Goal: Transaction & Acquisition: Purchase product/service

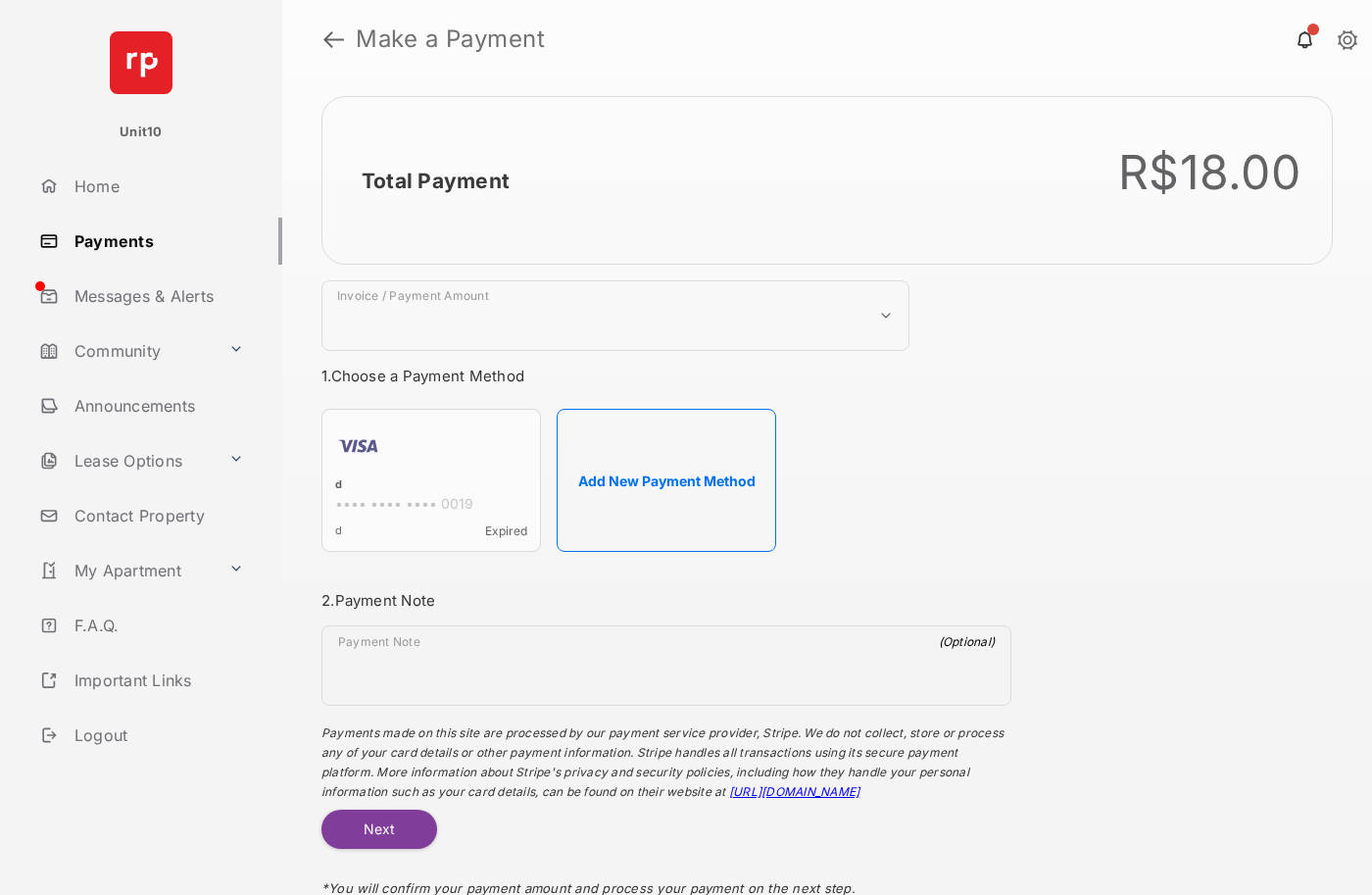
select select "***"
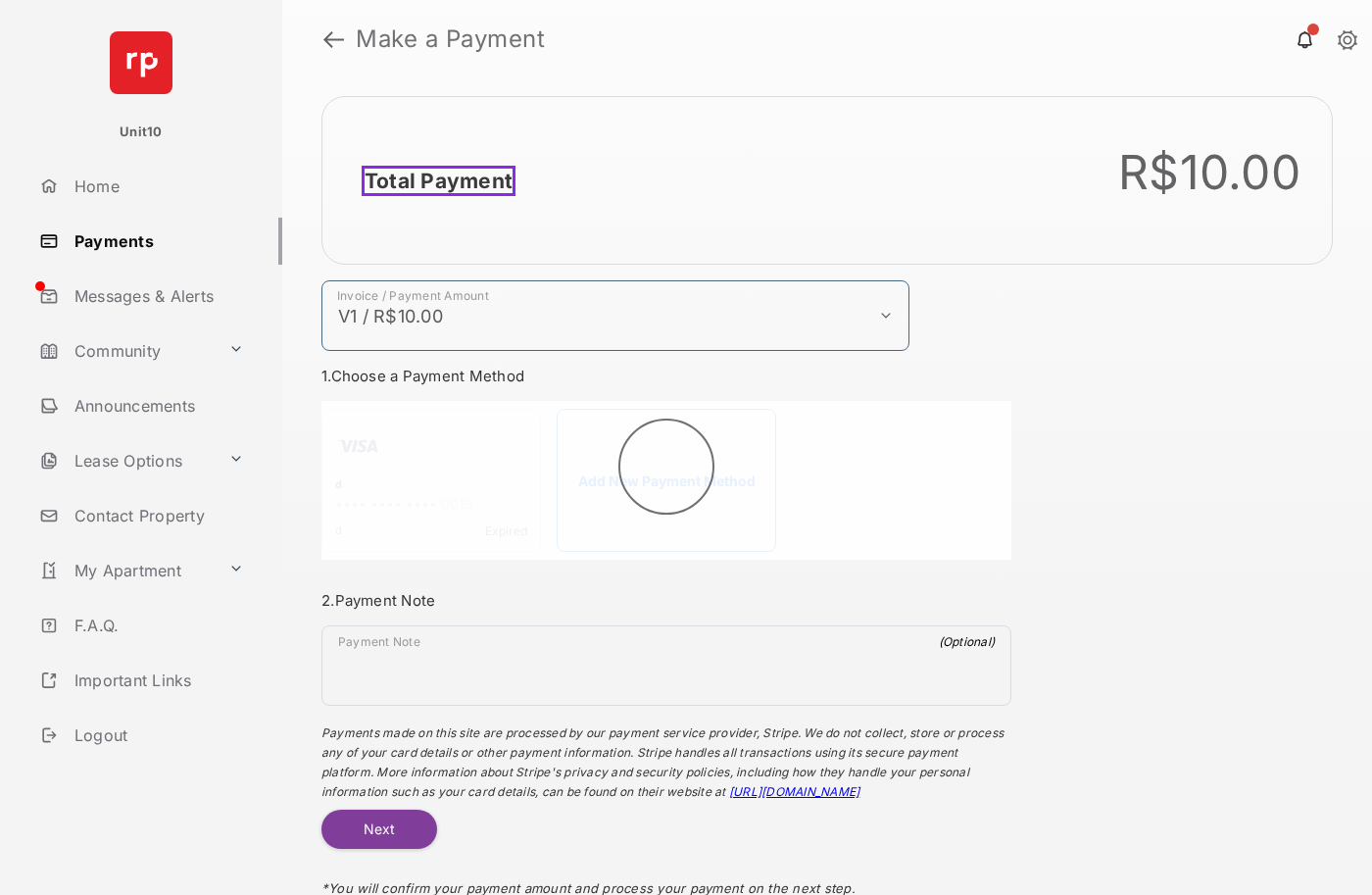
click at [435, 181] on h2 "Total Payment" at bounding box center [439, 181] width 154 height 31
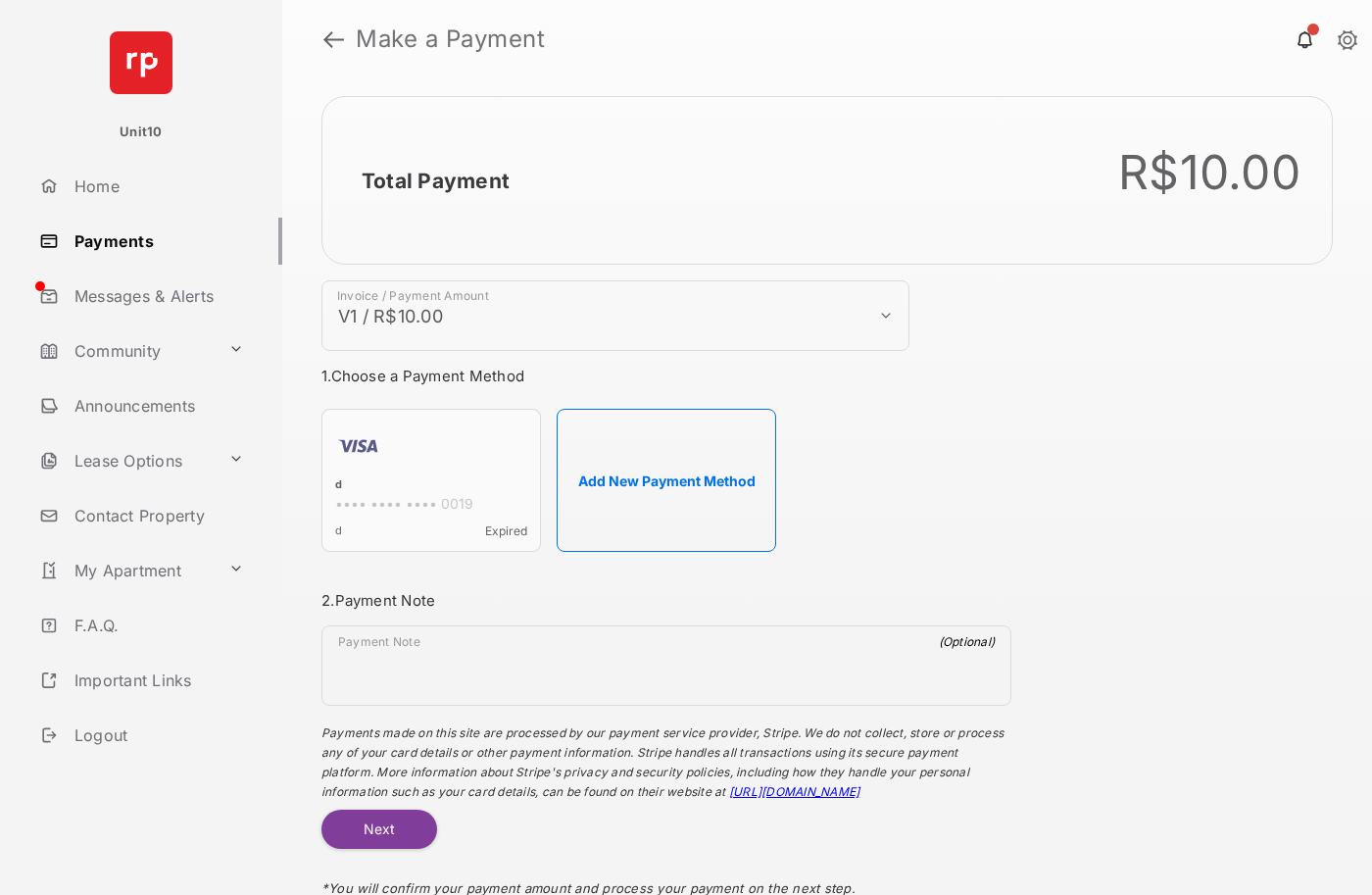
click at [435, 181] on h2 "Total Payment" at bounding box center [436, 181] width 148 height 25
click at [667, 480] on button "Add New Payment Method" at bounding box center [667, 480] width 219 height 143
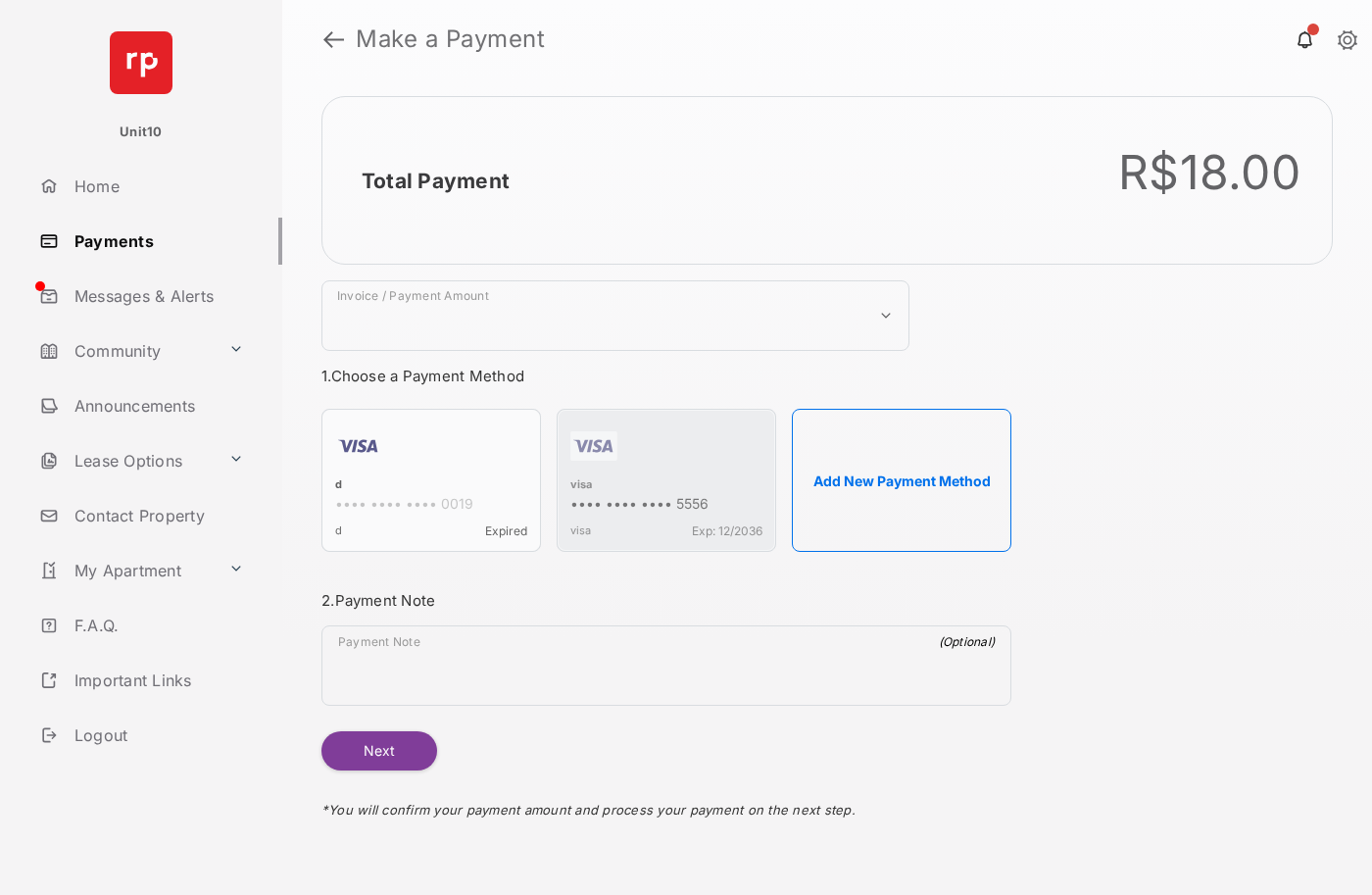
click at [450, 40] on strong "Make a Payment" at bounding box center [450, 40] width 190 height 24
click at [435, 181] on h2 "Total Payment" at bounding box center [439, 181] width 154 height 31
click at [581, 486] on div "visa" at bounding box center [667, 486] width 192 height 18
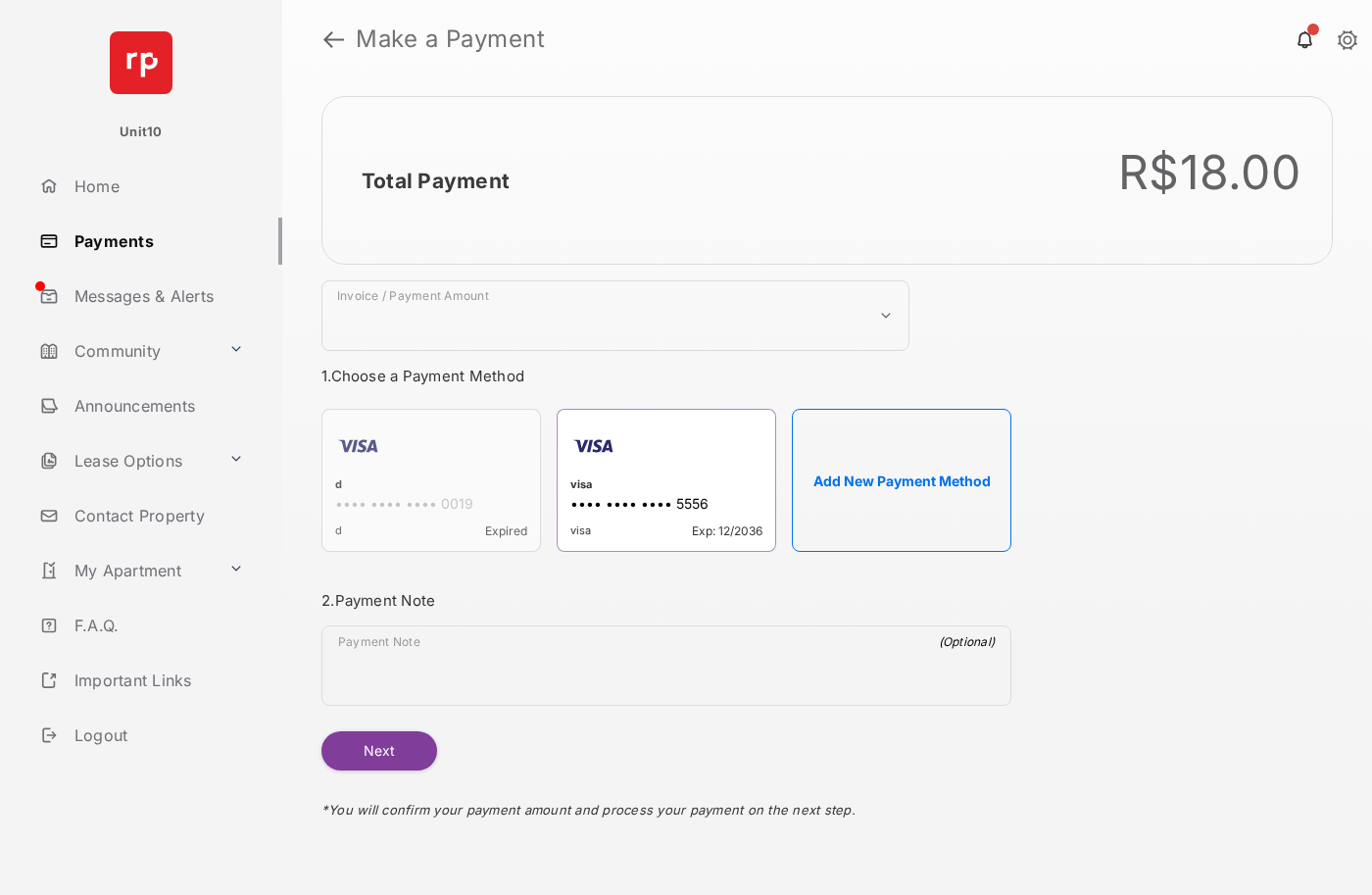
select select "***"
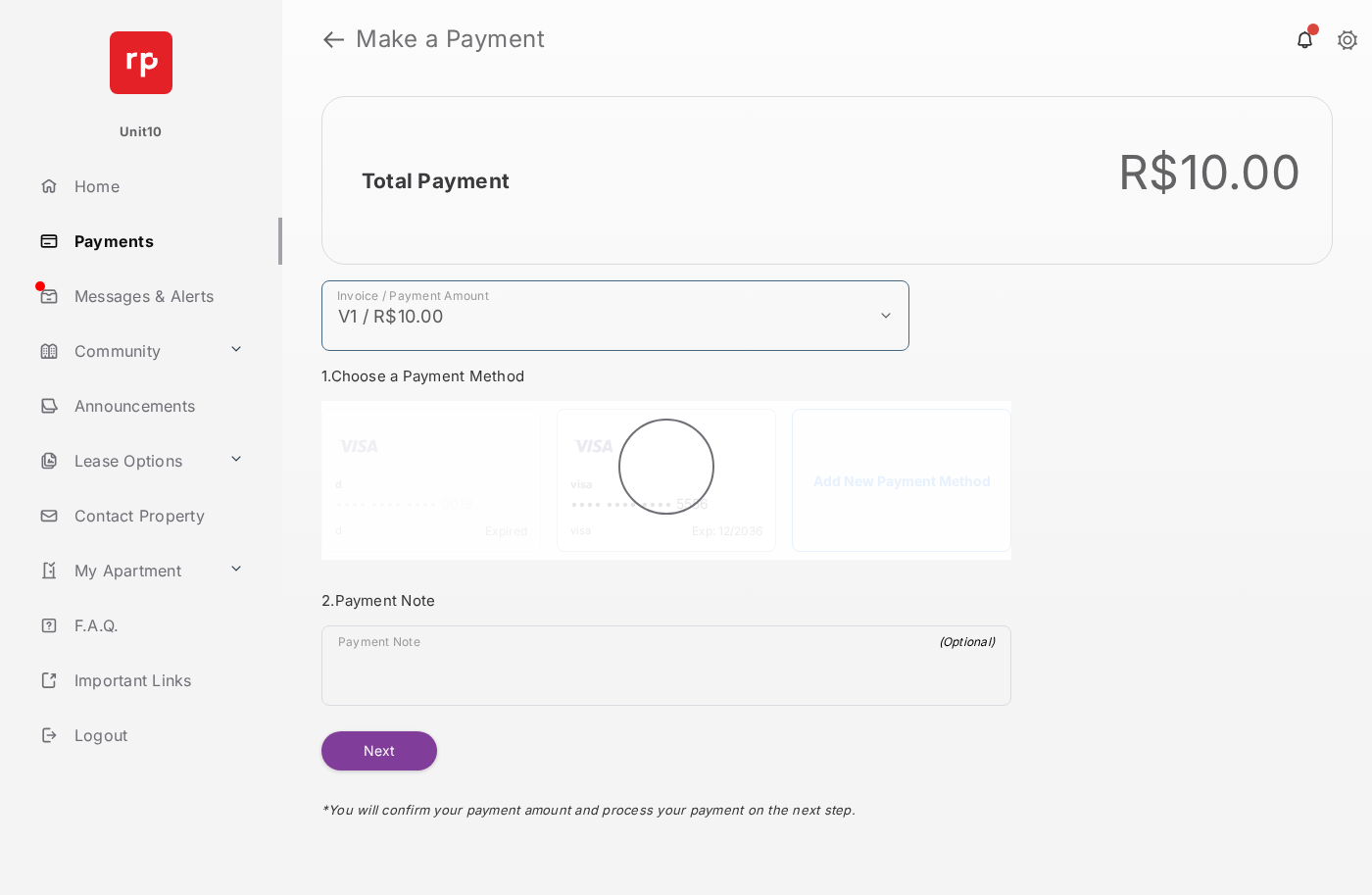
click at [435, 181] on h2 "Total Payment" at bounding box center [436, 181] width 148 height 25
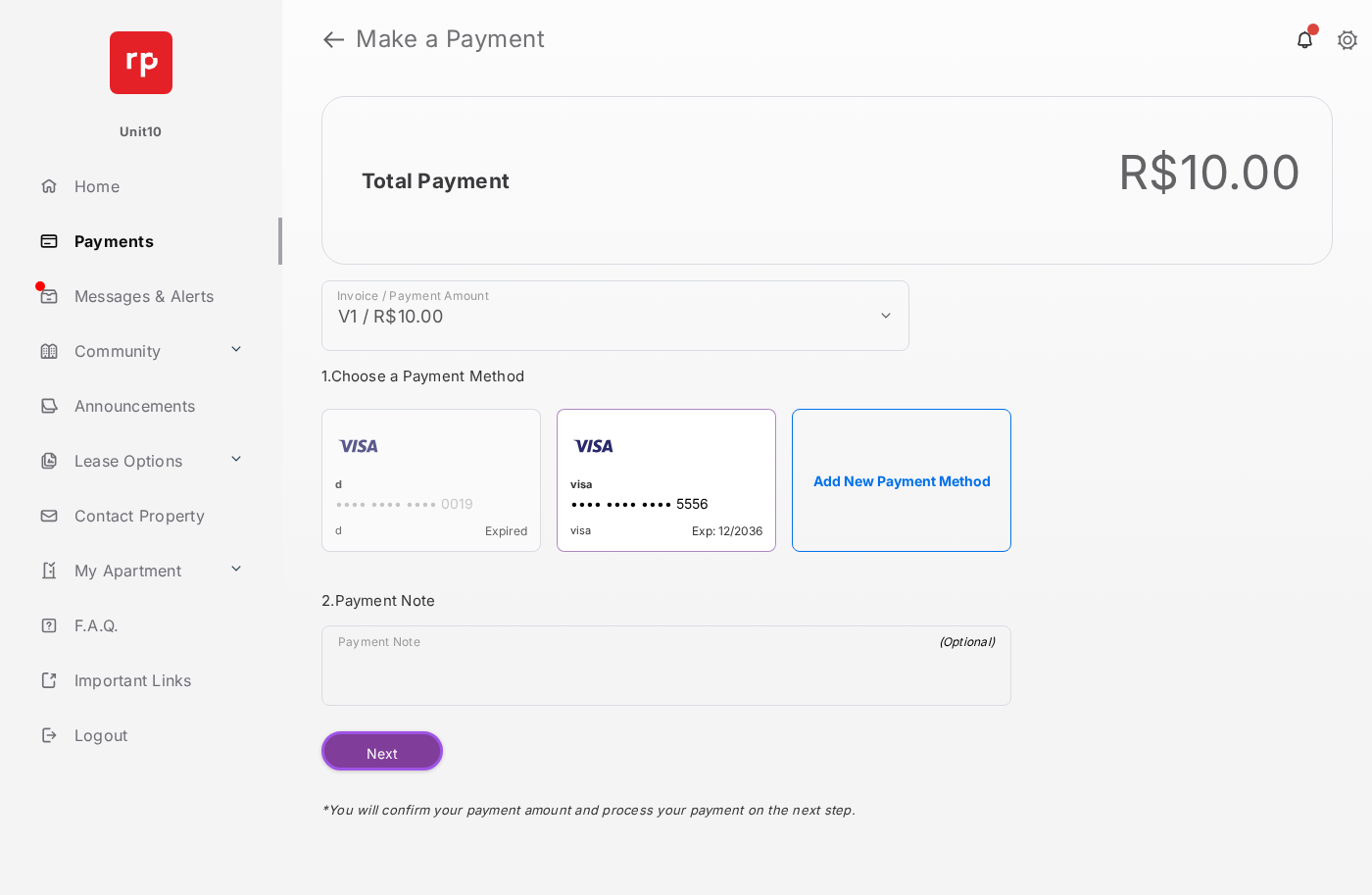
click at [378, 751] on button "Next" at bounding box center [381, 751] width 121 height 40
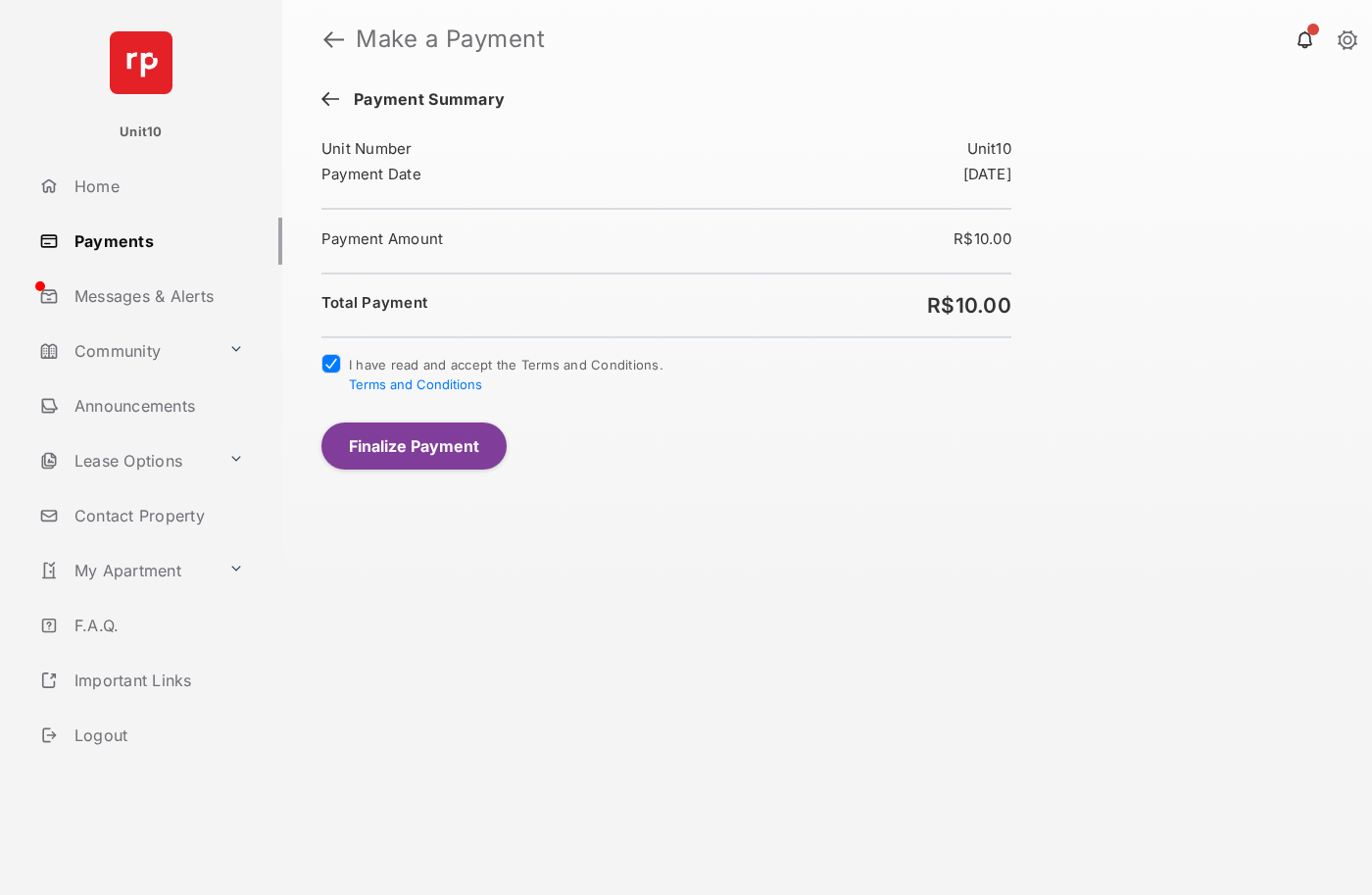
click at [414, 446] on button "Finalize Payment" at bounding box center [414, 447] width 186 height 47
